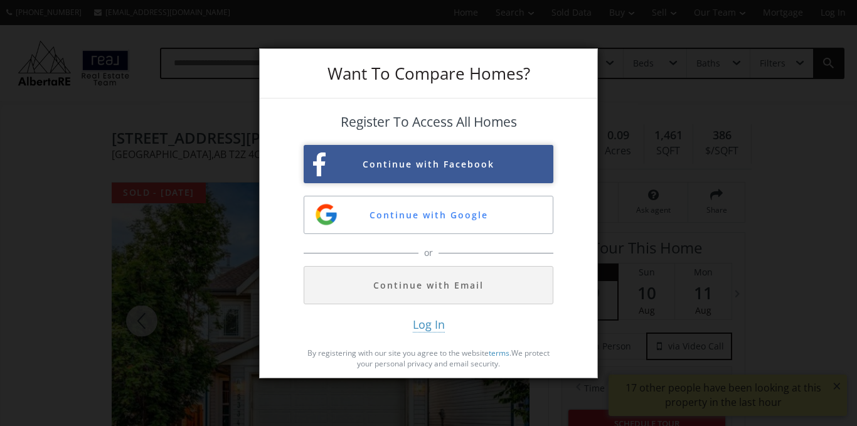
click at [434, 166] on button "Continue with Facebook" at bounding box center [429, 164] width 250 height 38
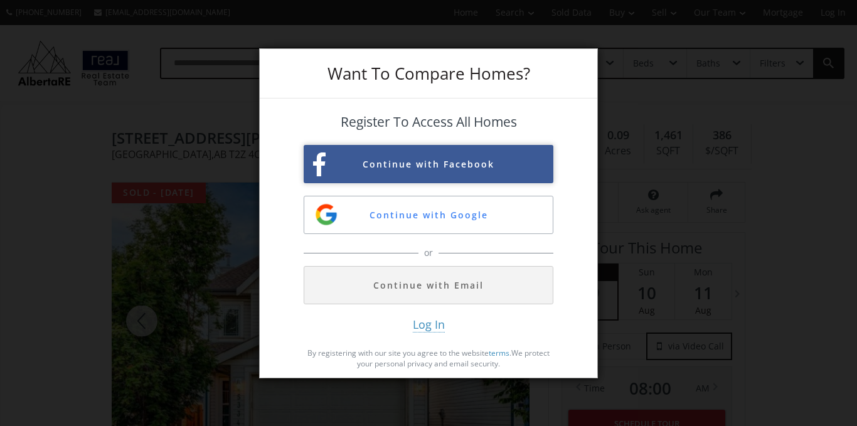
click at [422, 163] on button "Continue with Facebook" at bounding box center [429, 164] width 250 height 38
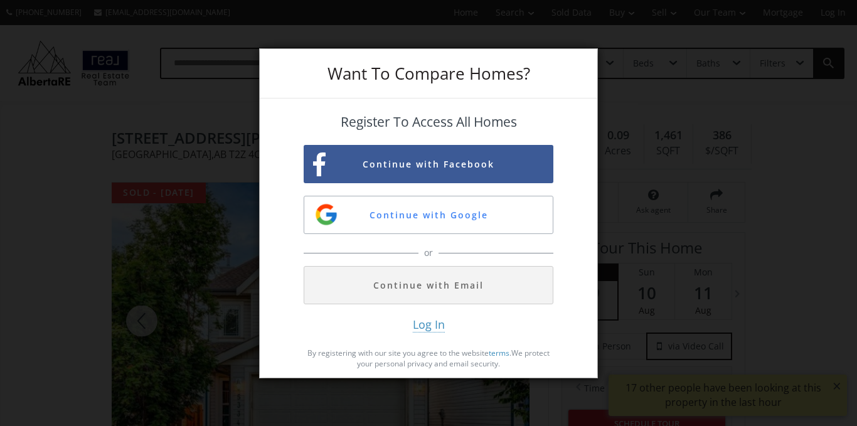
click at [840, 385] on div "Want To Compare Homes? Register To Access All Homes Continue with Facebook Cont…" at bounding box center [428, 213] width 857 height 426
